Goal: Task Accomplishment & Management: Manage account settings

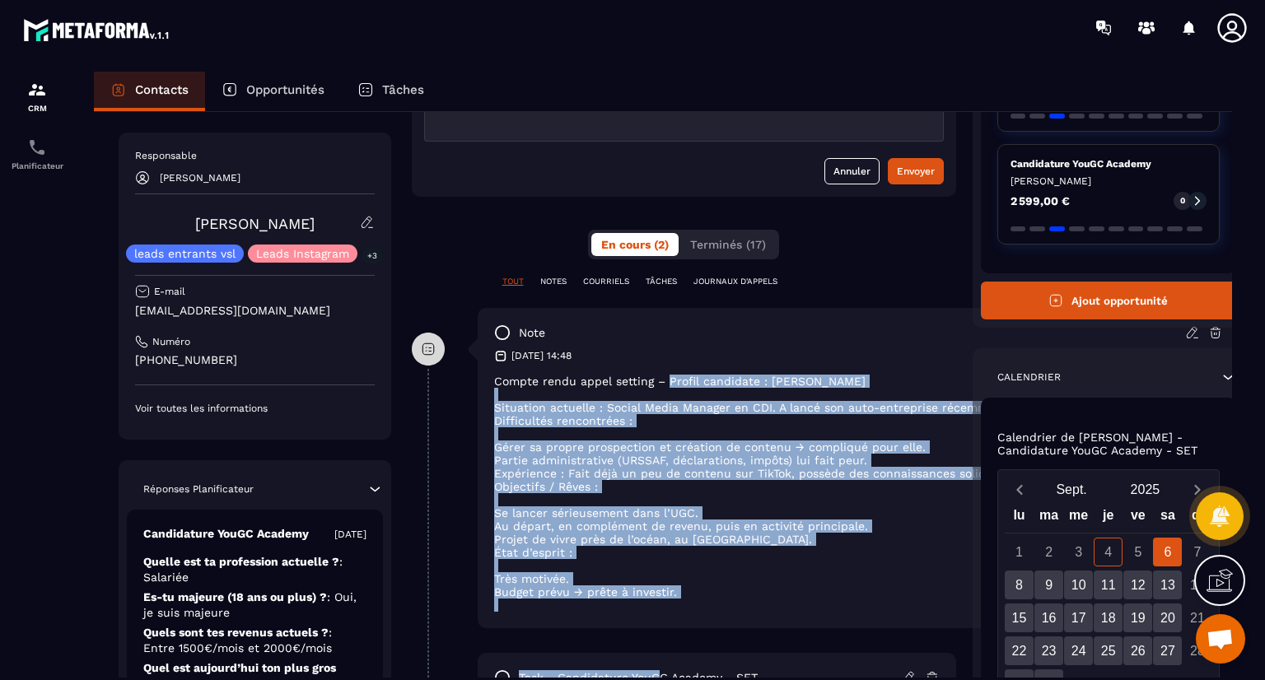
scroll to position [418, 0]
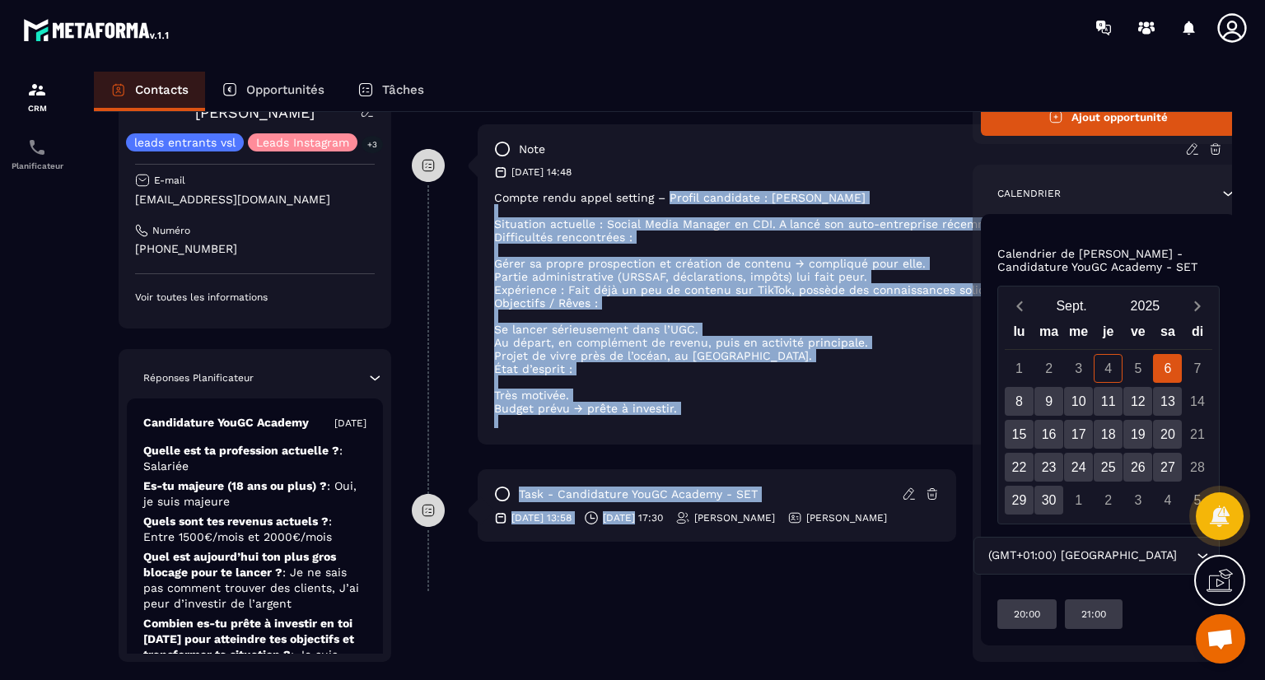
drag, startPoint x: 668, startPoint y: 598, endPoint x: 658, endPoint y: 683, distance: 85.4
click at [658, 680] on html "CRM Planificateur Contacts Opportunités Tâches Revenir aux contacts Responsable…" at bounding box center [632, 340] width 1265 height 680
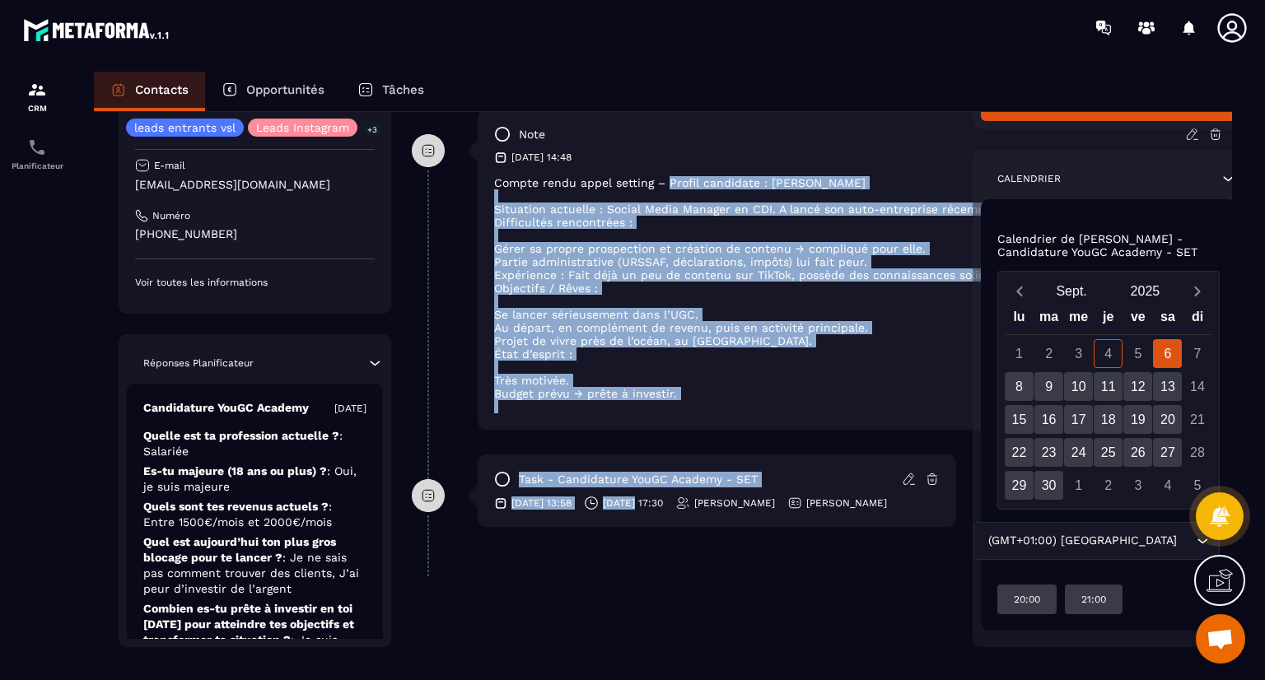
click at [843, 370] on li at bounding box center [858, 367] width 729 height 13
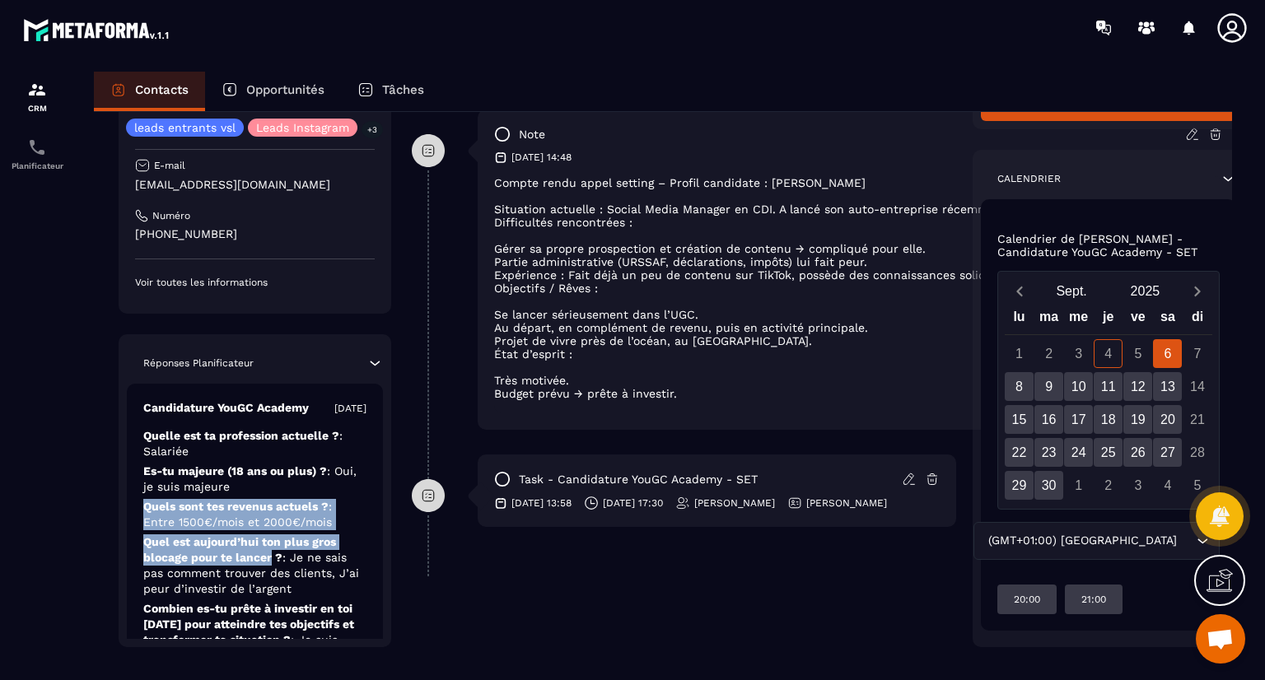
drag, startPoint x: 275, startPoint y: 479, endPoint x: 269, endPoint y: 563, distance: 84.3
click at [269, 563] on div "Candidature YouGC Academy [DATE] Quelle est ta profession actuelle ? : Salariée…" at bounding box center [255, 601] width 256 height 434
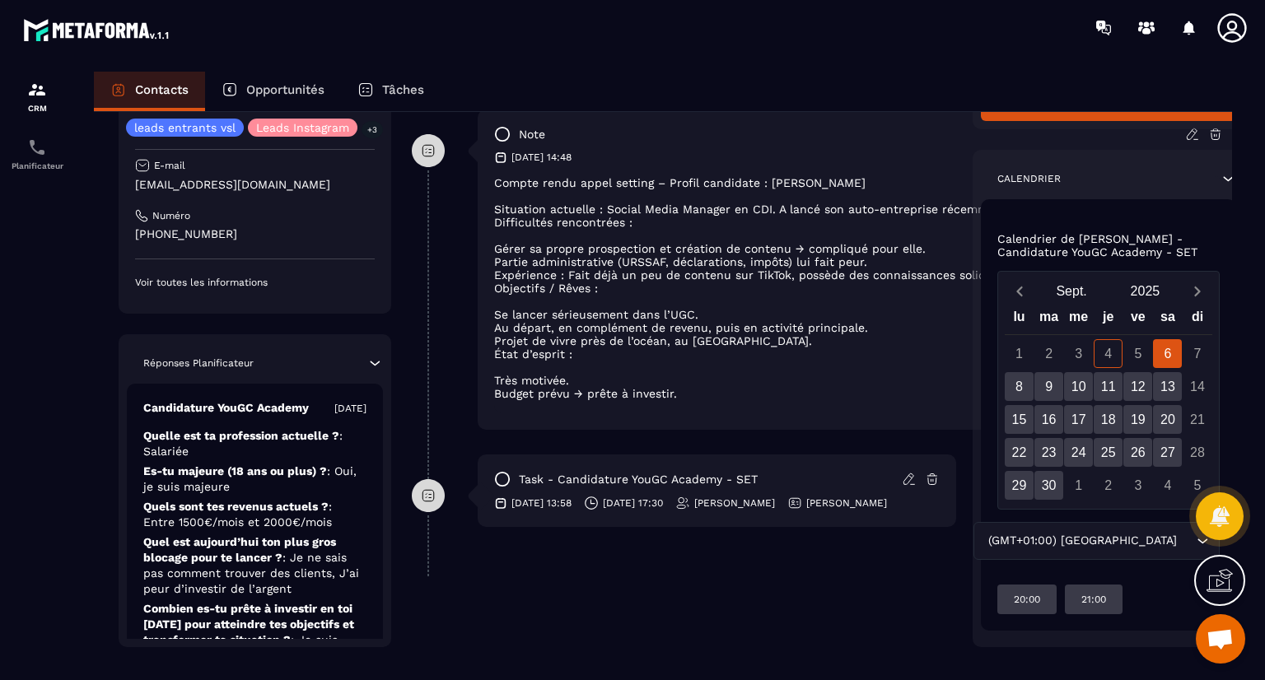
click at [267, 609] on p "Combien es-tu prête à investir en toi [DATE] pour atteindre tes objectifs et tr…" at bounding box center [254, 632] width 223 height 63
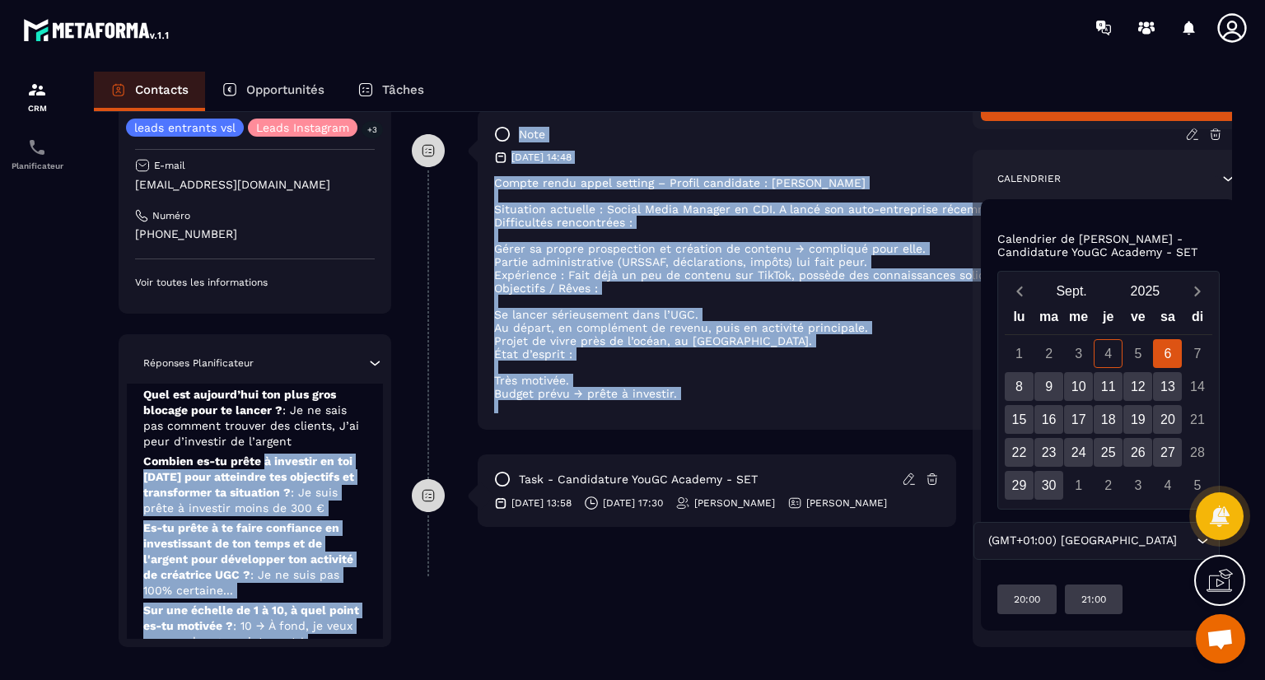
scroll to position [436, 0]
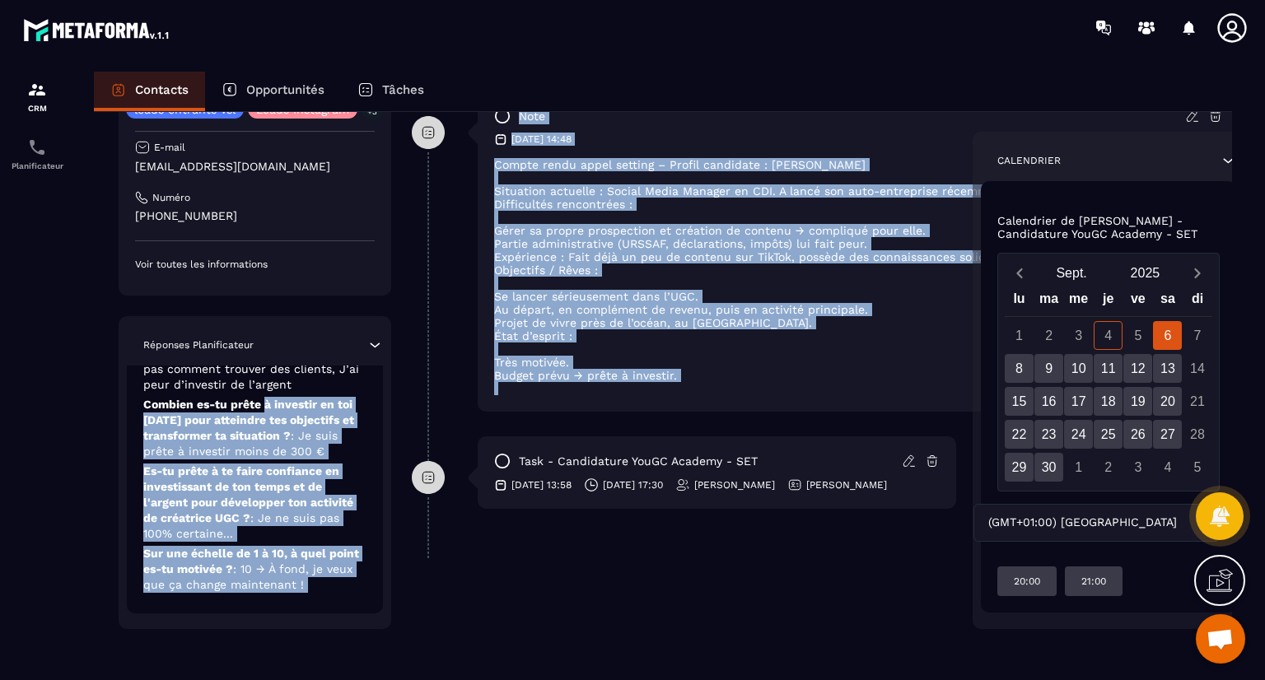
drag, startPoint x: 267, startPoint y: 609, endPoint x: 257, endPoint y: 673, distance: 65.0
click at [257, 673] on div "Revenir aux contacts Responsable [PERSON_NAME] [PERSON_NAME] leads entrants vsl…" at bounding box center [663, 177] width 1138 height 1002
click at [376, 545] on div "Candidature YouGC Academy [DATE] Quelle est ta profession actuelle ? : Salariée…" at bounding box center [255, 397] width 256 height 434
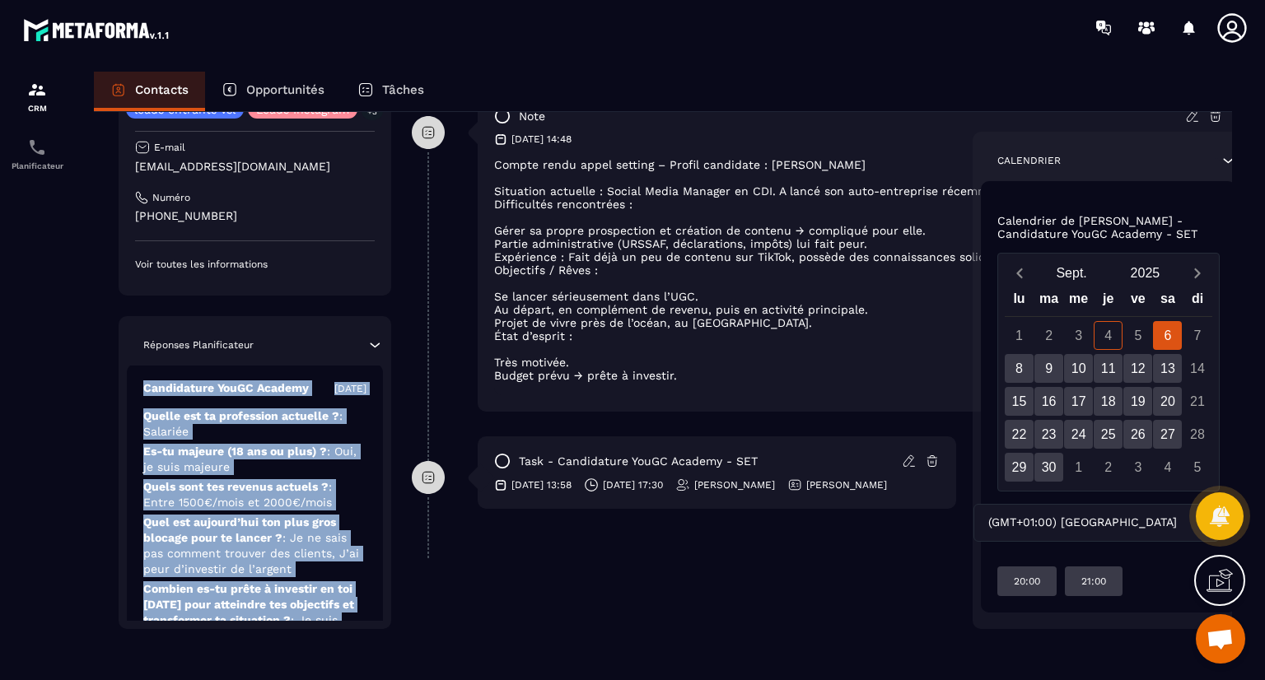
scroll to position [0, 0]
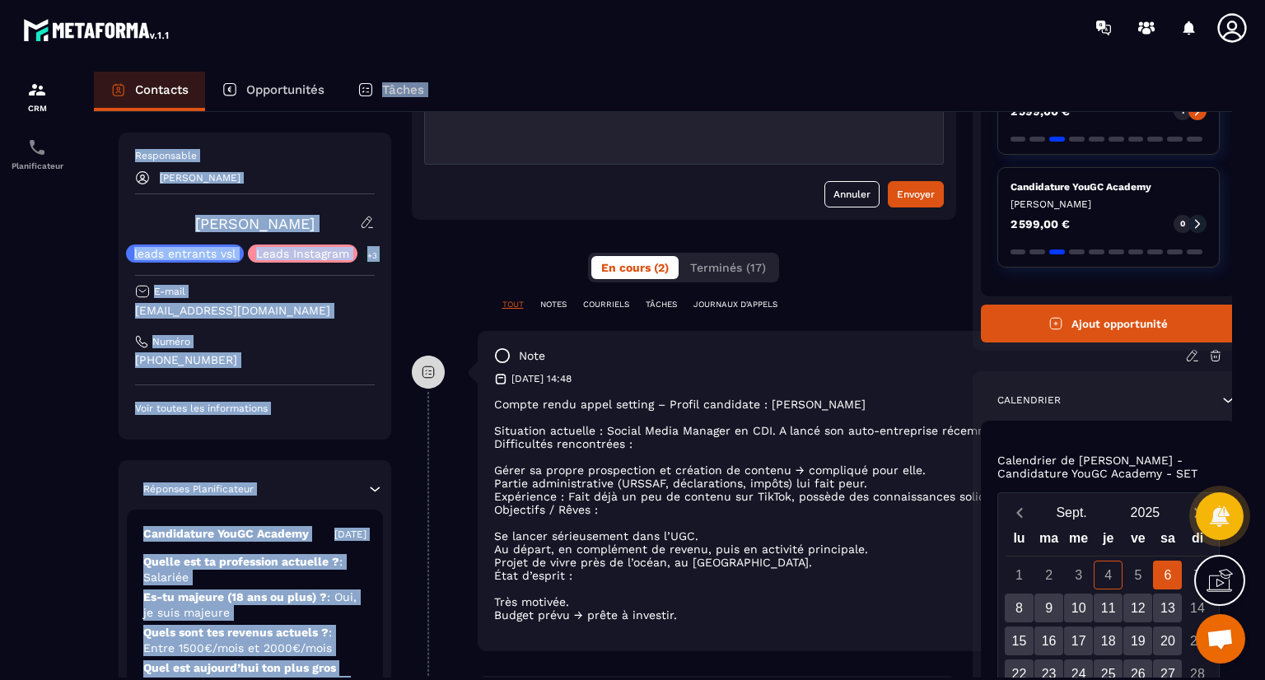
drag, startPoint x: 376, startPoint y: 545, endPoint x: 363, endPoint y: 103, distance: 442.5
click at [363, 103] on div "Contacts Opportunités Tâches Revenir aux contacts Responsable [PERSON_NAME] [PE…" at bounding box center [662, 391] width 1171 height 639
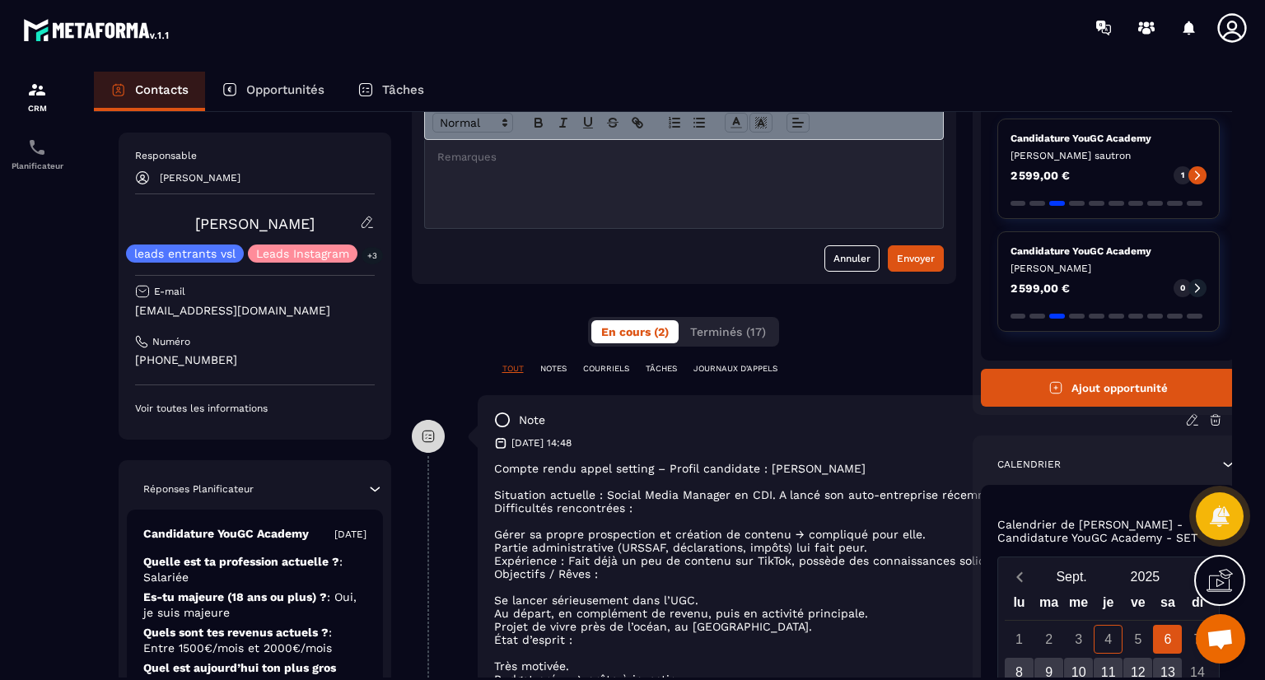
click at [445, 337] on div "**********" at bounding box center [684, 493] width 544 height 880
